Goal: Information Seeking & Learning: Learn about a topic

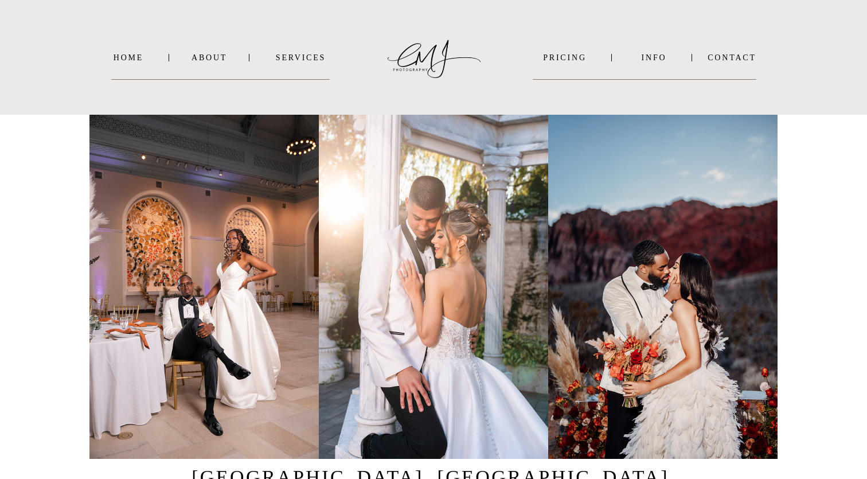
click at [652, 60] on nav "INFO" at bounding box center [654, 57] width 56 height 9
click at [647, 87] on b "VIDEO" at bounding box center [642, 87] width 28 height 9
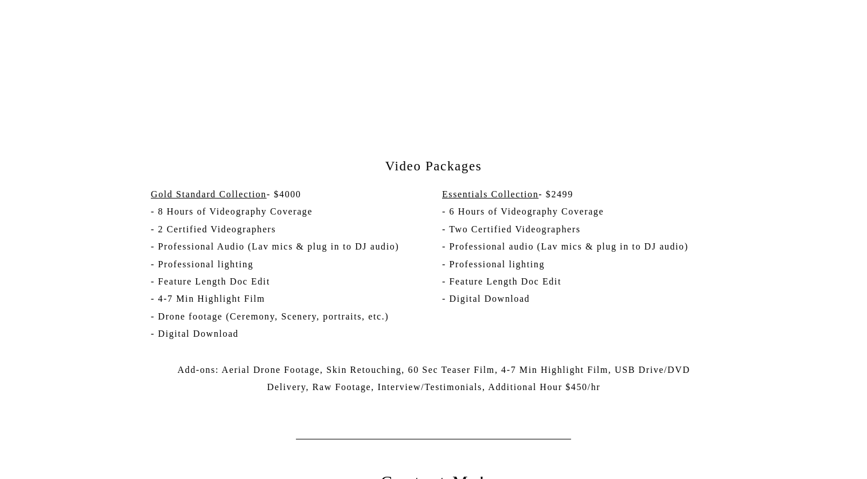
scroll to position [3158, 0]
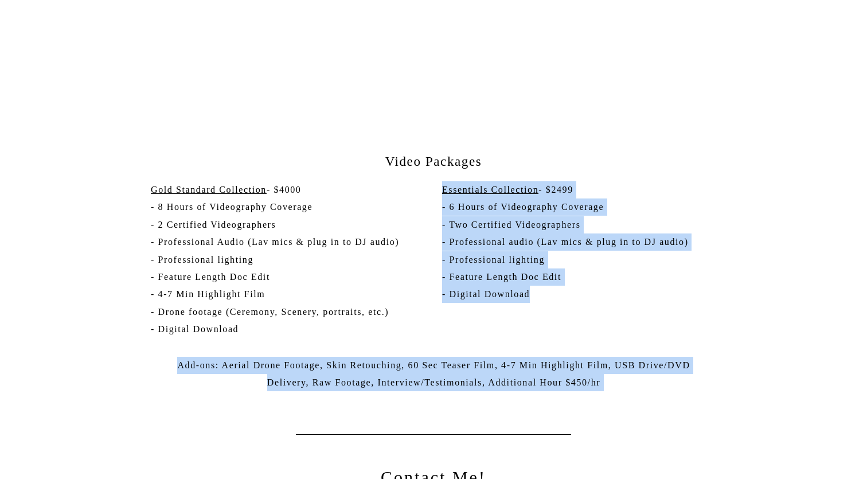
drag, startPoint x: 533, startPoint y: 294, endPoint x: 424, endPoint y: 200, distance: 144.3
click at [561, 295] on p "Essentials Collection - $2499 - 6 Hours of Videography Coverage - Two Certified…" at bounding box center [579, 257] width 275 height 153
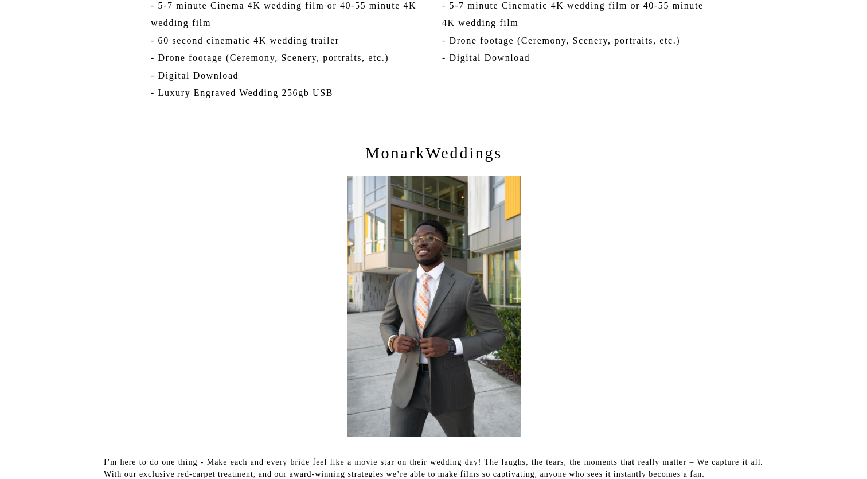
scroll to position [2355, 0]
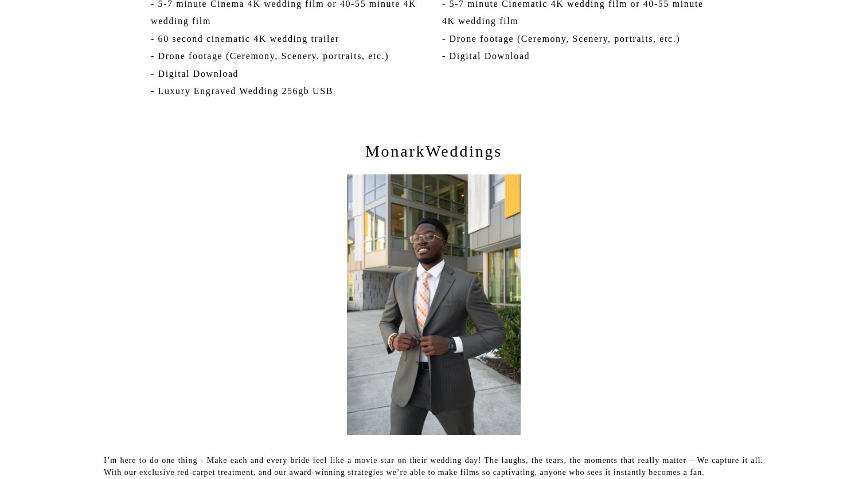
click at [427, 147] on p "MonarkWeddings" at bounding box center [433, 155] width 349 height 29
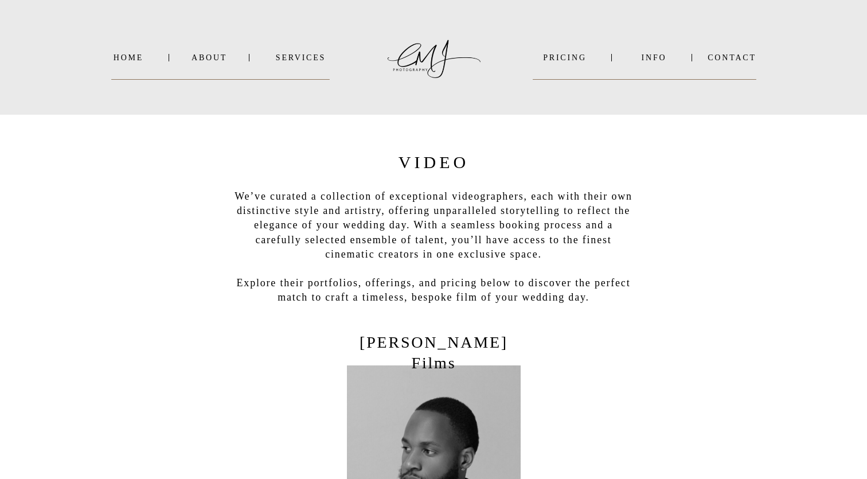
scroll to position [0, 0]
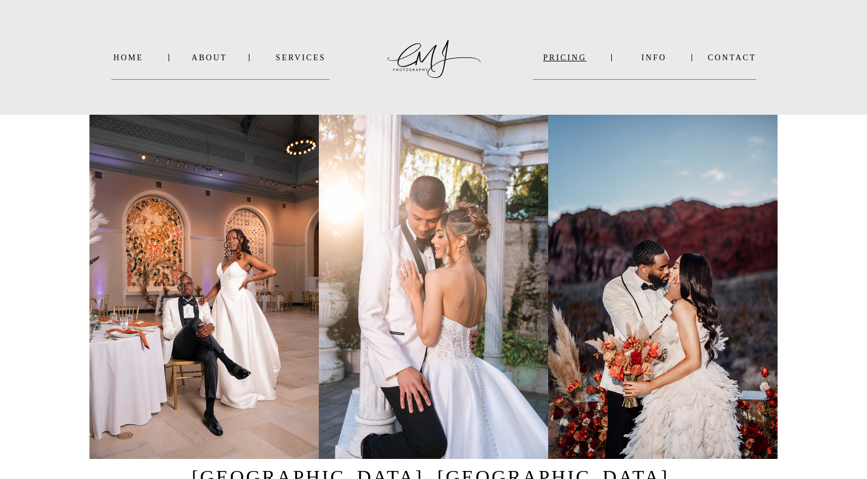
click at [562, 61] on nav "PRICING" at bounding box center [565, 57] width 64 height 9
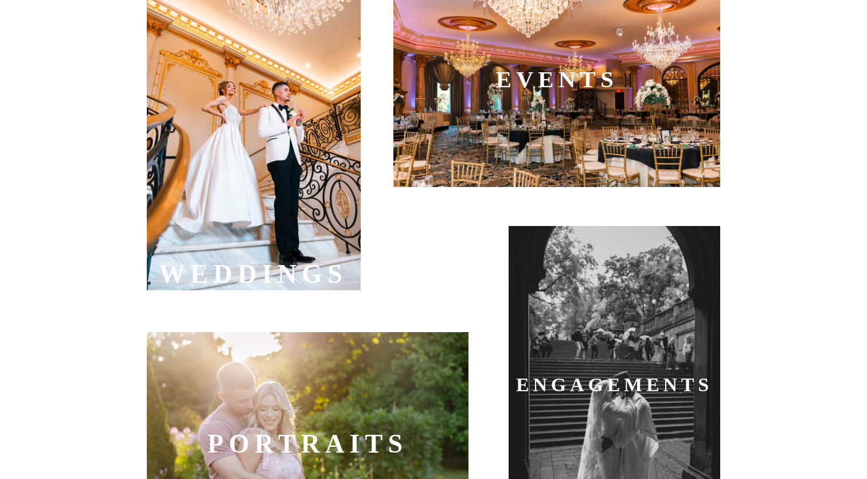
scroll to position [444, 0]
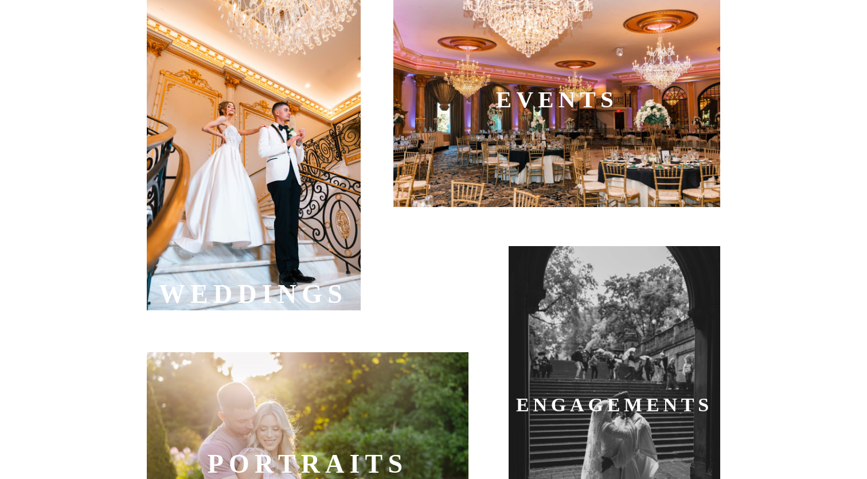
click at [282, 203] on div at bounding box center [254, 149] width 214 height 321
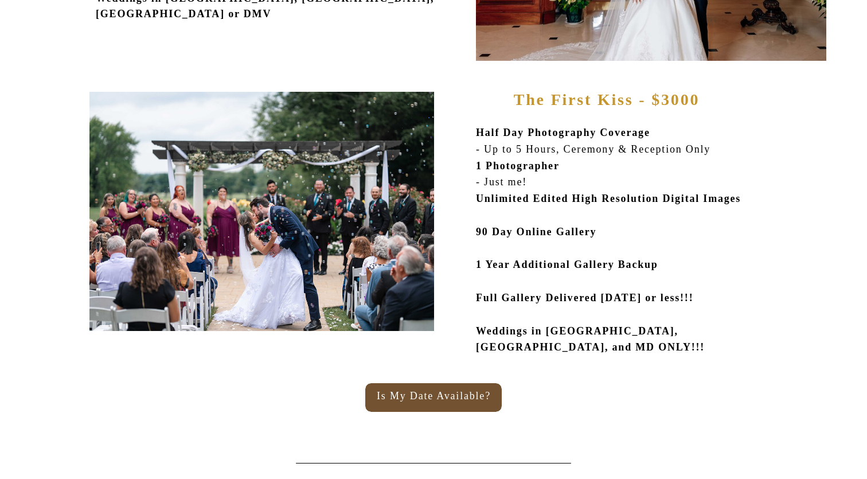
scroll to position [904, 0]
